Goal: Task Accomplishment & Management: Use online tool/utility

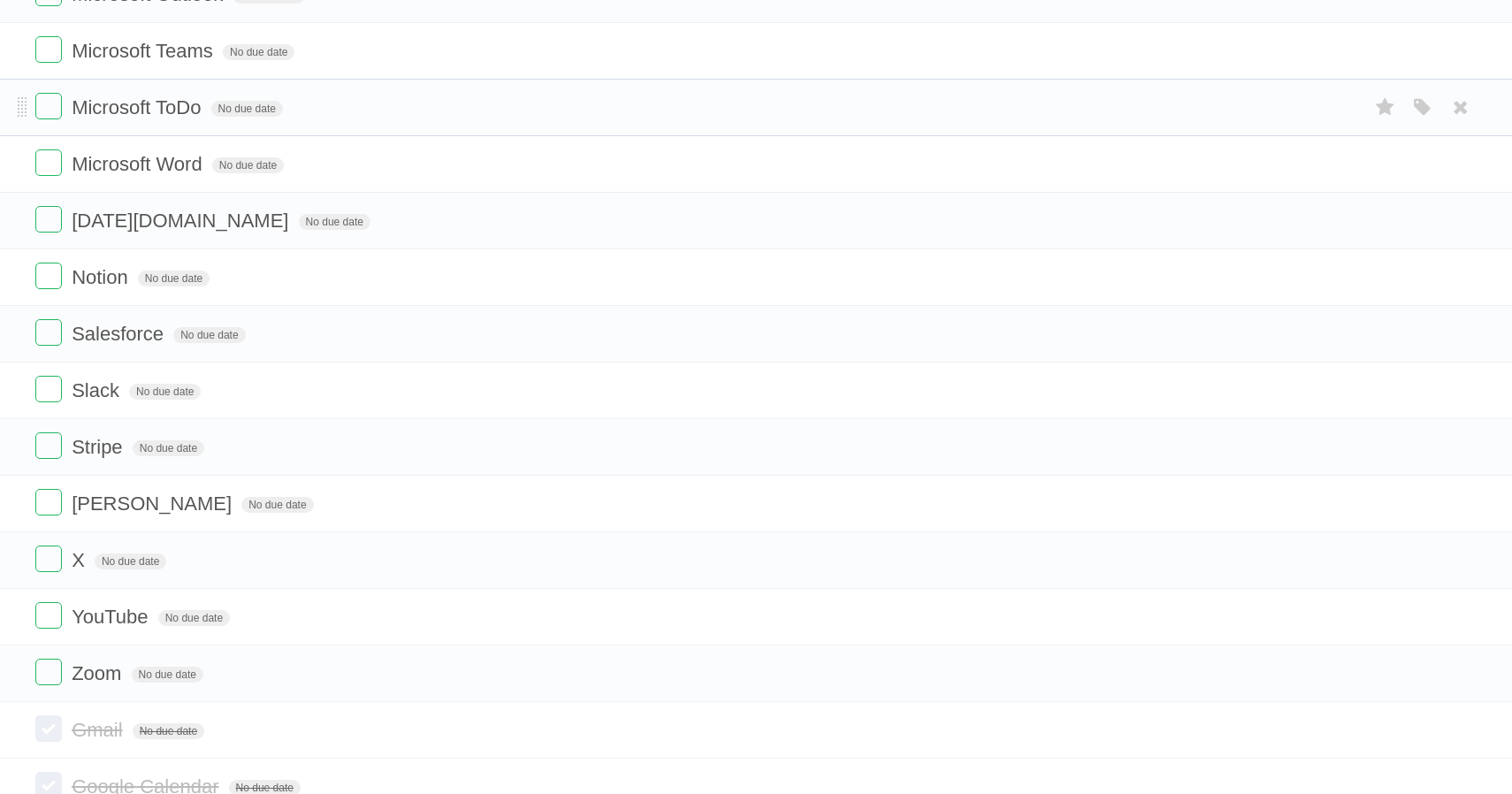
scroll to position [858, 0]
click at [344, 123] on form "Microsoft ToDo No due date White Red Blue Green Purple Orange" at bounding box center [756, 108] width 1441 height 30
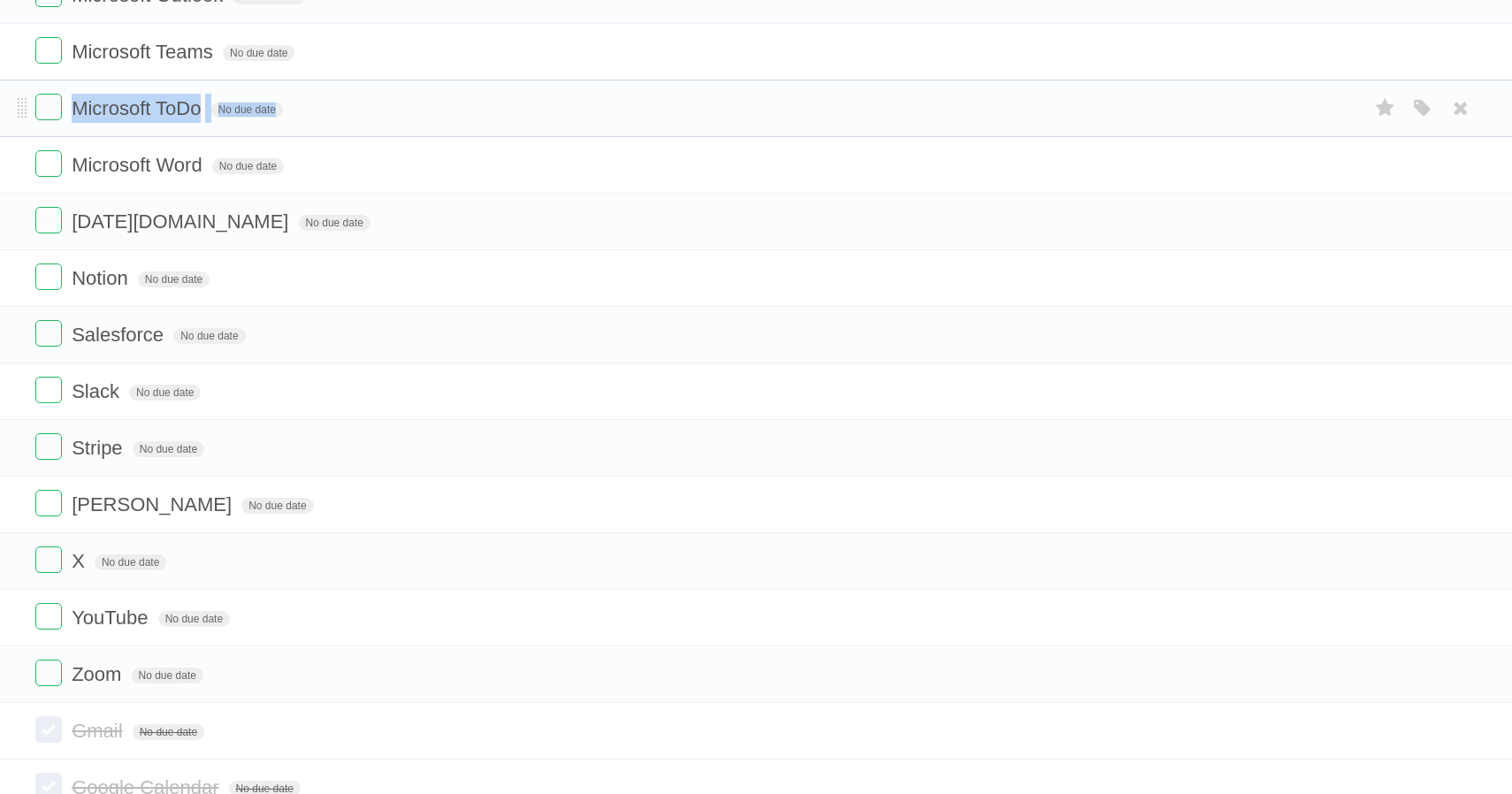
click at [344, 123] on form "Microsoft ToDo No due date White Red Blue Green Purple Orange" at bounding box center [756, 108] width 1441 height 30
click at [358, 123] on form "Microsoft ToDo No due date White Red Blue Green Purple Orange" at bounding box center [756, 108] width 1441 height 30
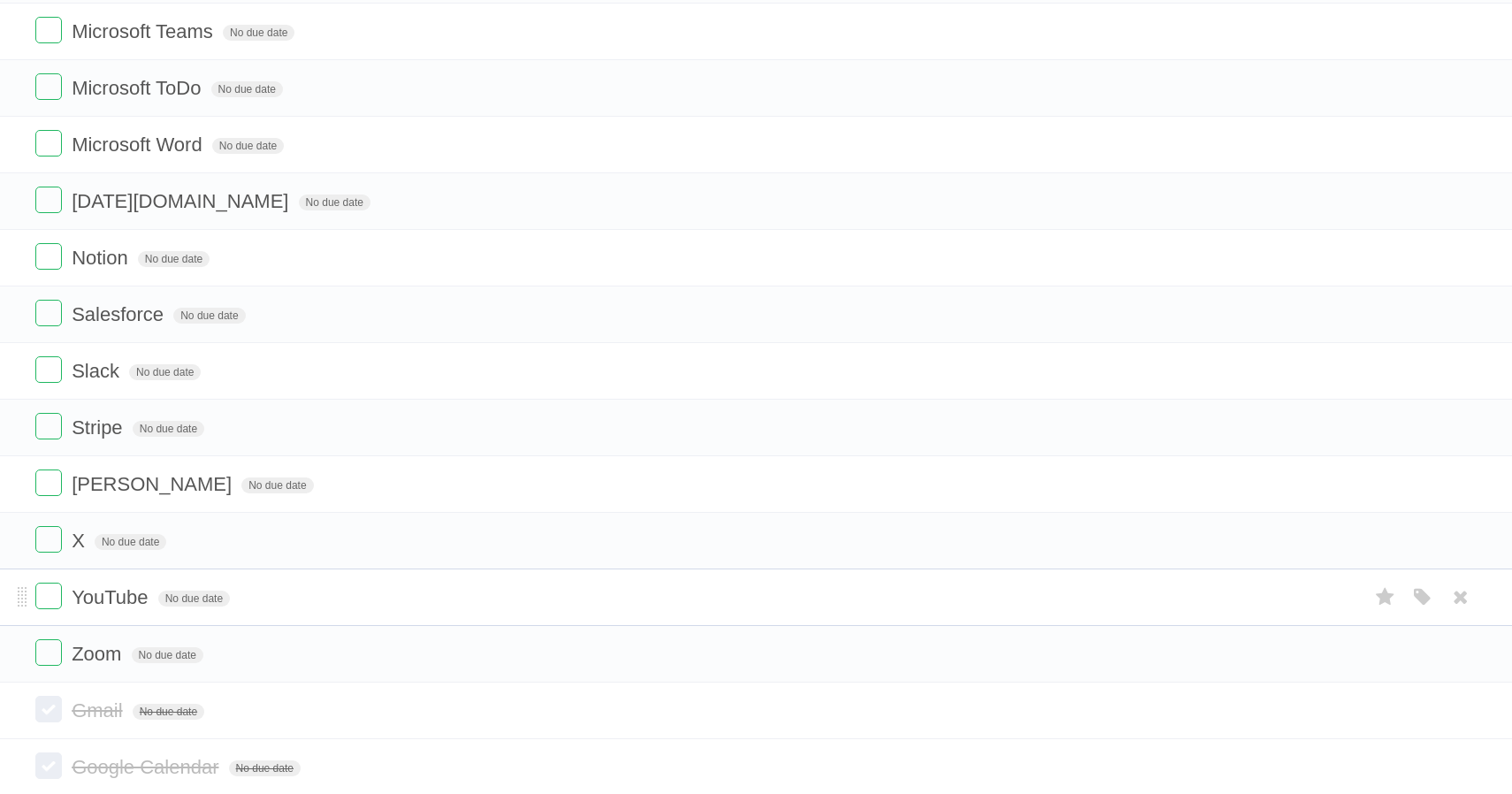
scroll to position [882, 0]
click at [51, 605] on label at bounding box center [48, 592] width 27 height 27
click at [44, 605] on label at bounding box center [48, 592] width 27 height 27
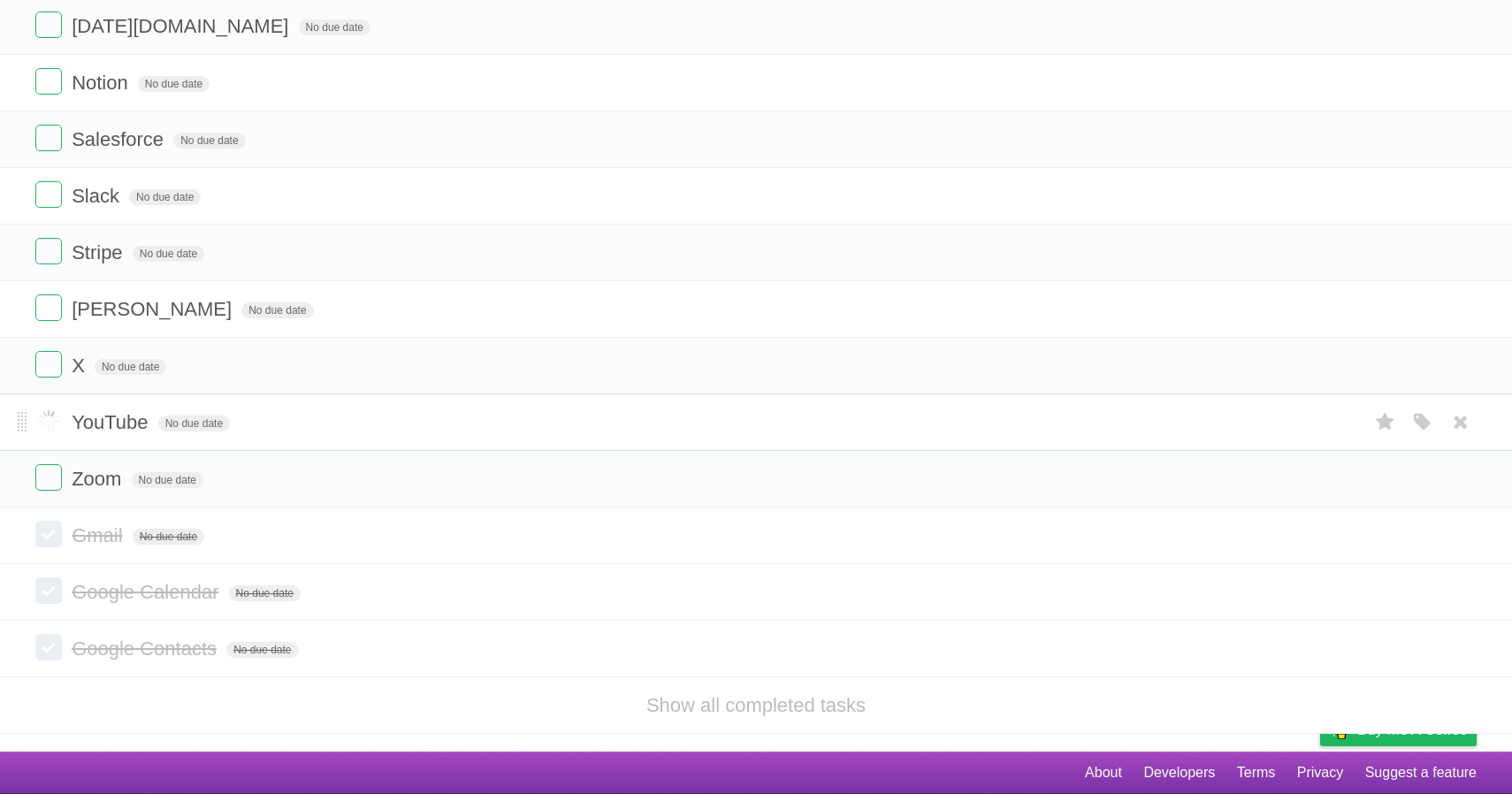
scroll to position [1082, 0]
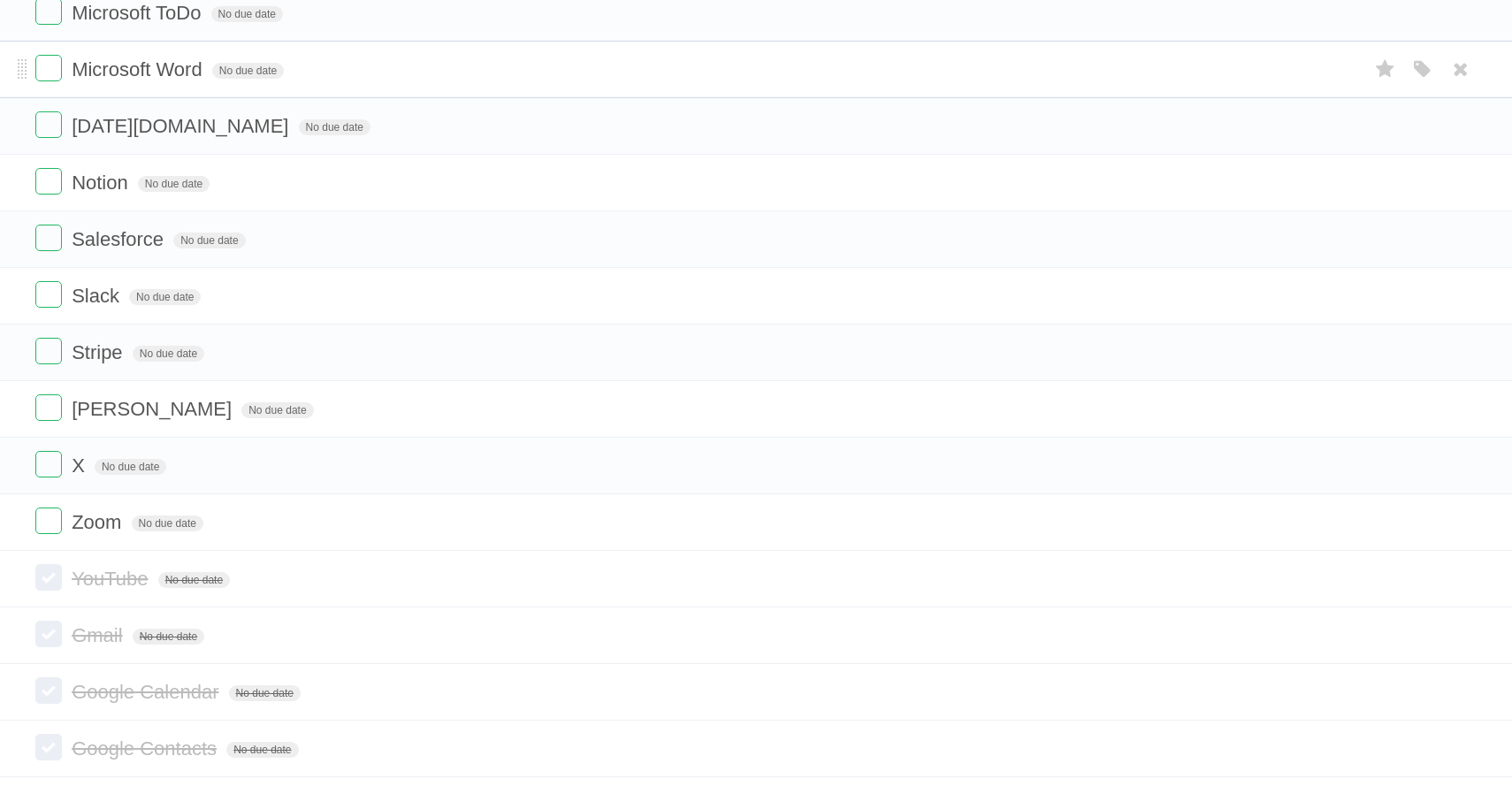
scroll to position [952, 0]
